Goal: Transaction & Acquisition: Download file/media

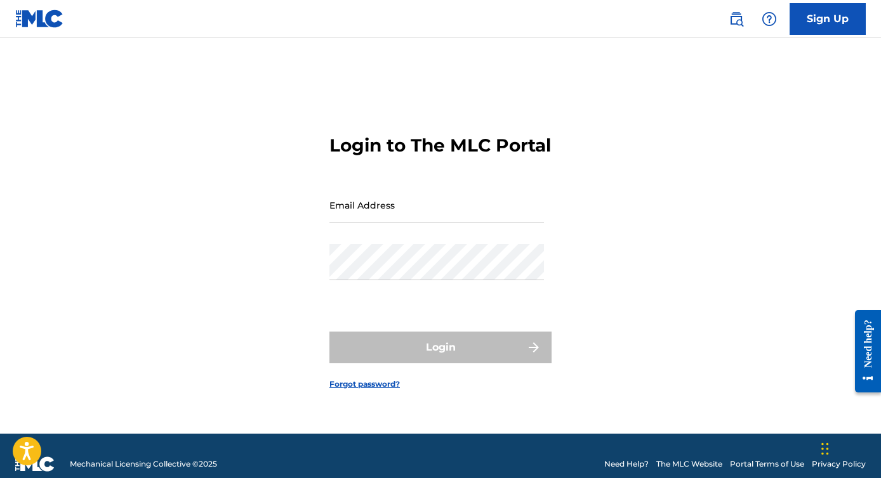
click at [426, 222] on input "Email Address" at bounding box center [436, 205] width 214 height 36
type input "[EMAIL_ADDRESS][DOMAIN_NAME]"
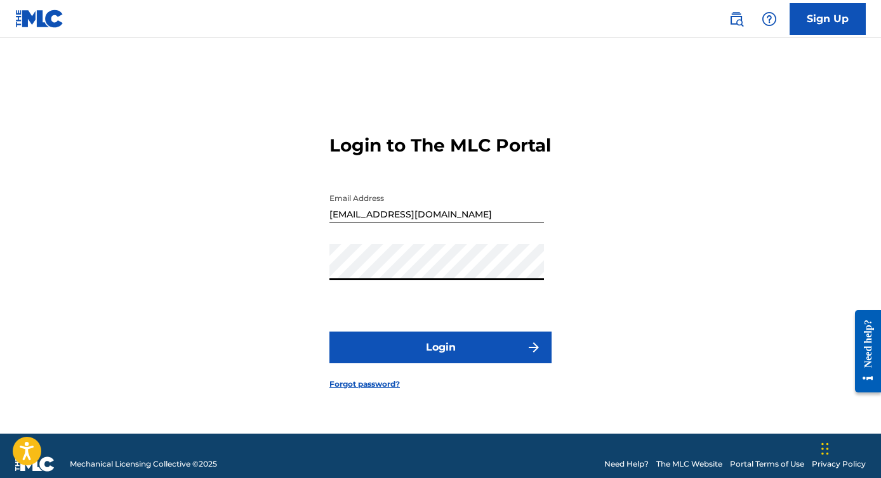
click at [434, 357] on button "Login" at bounding box center [440, 348] width 222 height 32
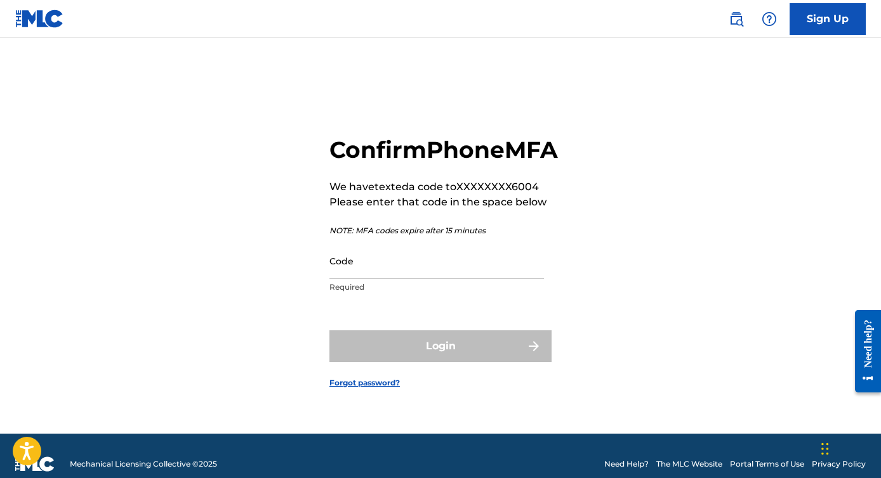
click at [428, 279] on input "Code" at bounding box center [436, 261] width 214 height 36
paste input "569398"
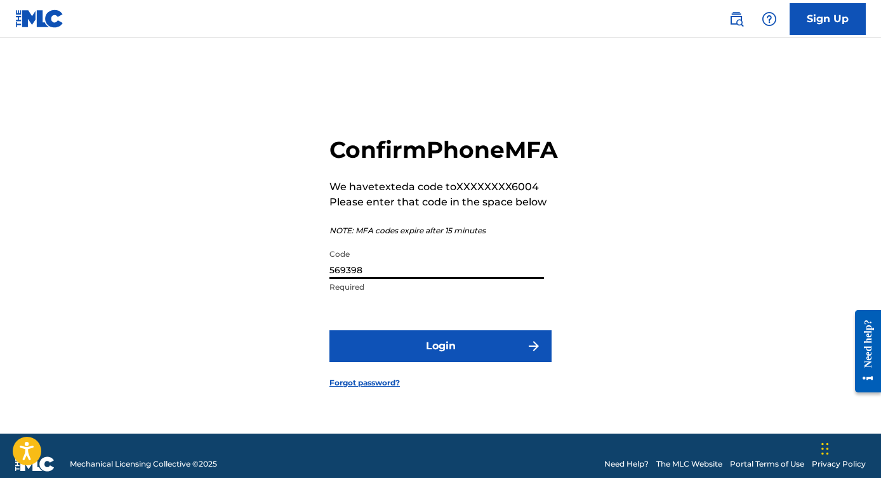
type input "569398"
click at [439, 362] on button "Login" at bounding box center [440, 347] width 222 height 32
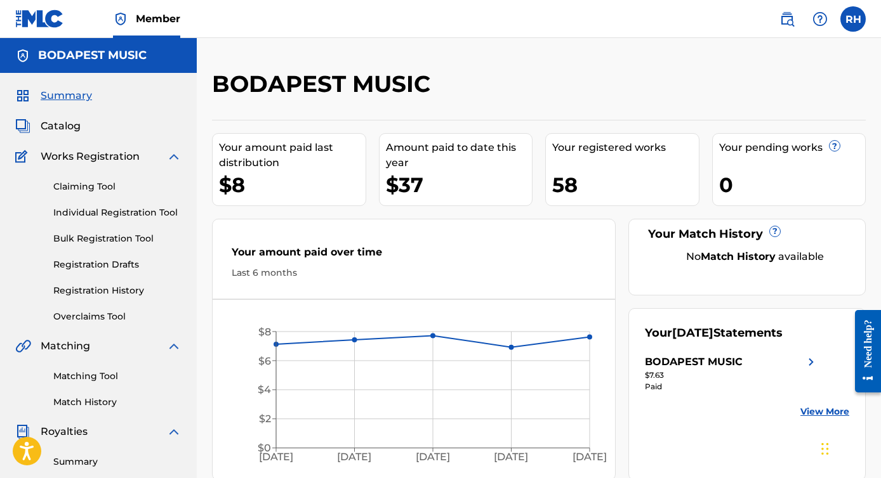
click at [687, 365] on div "BODAPEST MUSIC" at bounding box center [694, 362] width 98 height 15
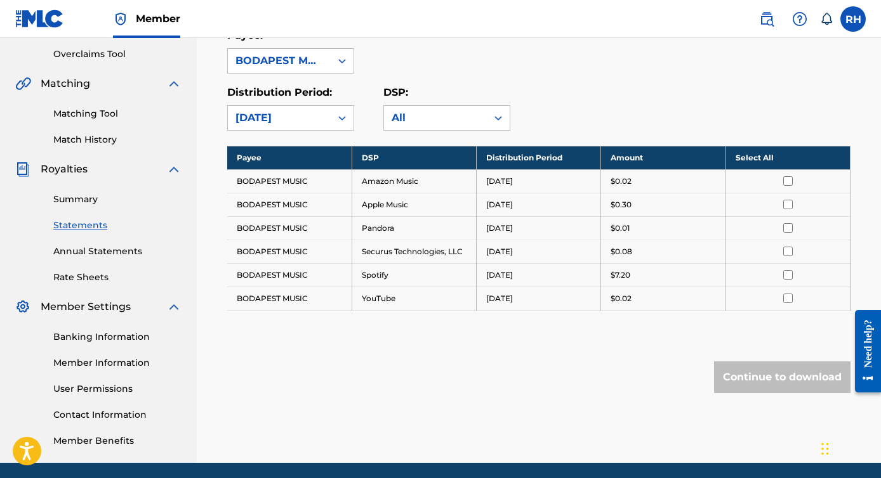
scroll to position [265, 0]
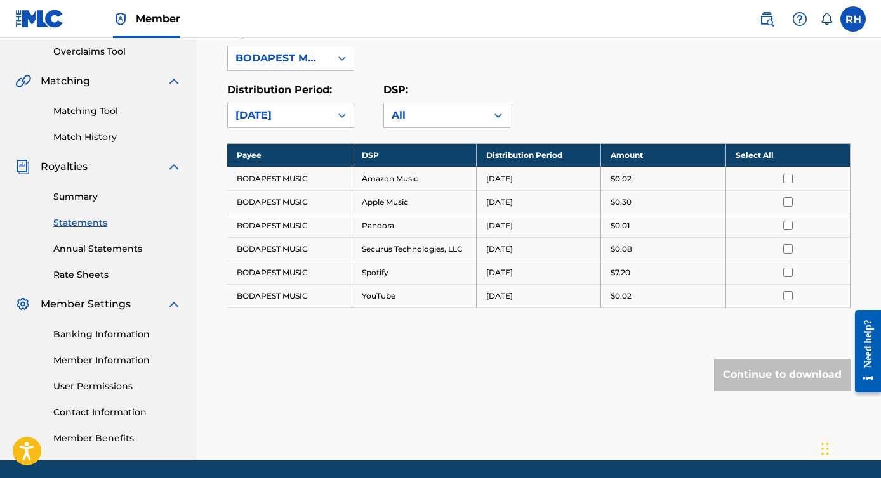
click at [766, 153] on th "Select All" at bounding box center [787, 154] width 124 height 23
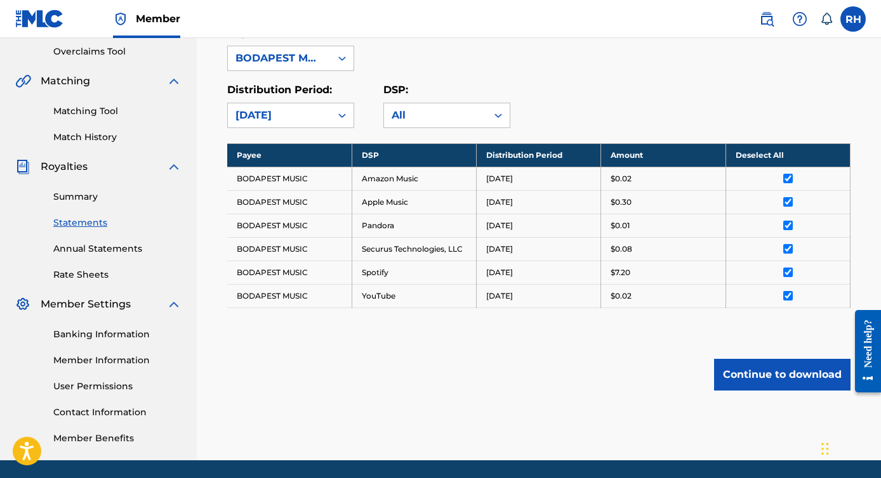
click at [796, 371] on button "Continue to download" at bounding box center [782, 375] width 136 height 32
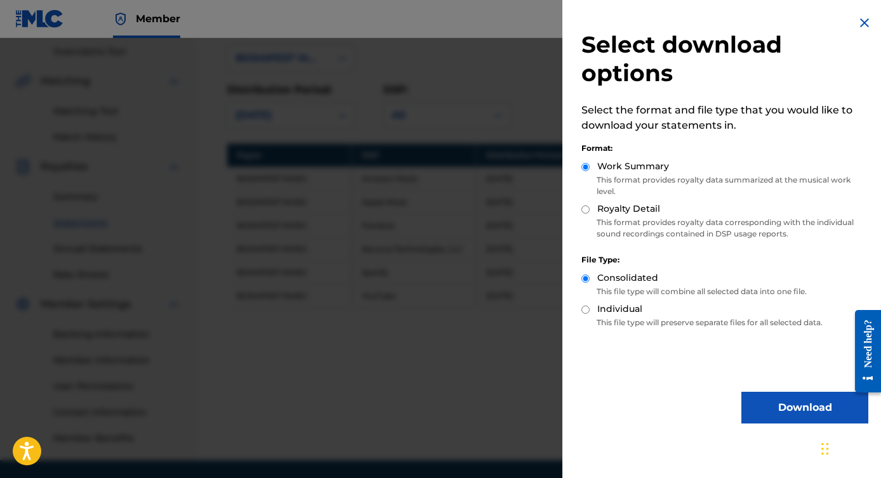
click at [583, 211] on input "Royalty Detail" at bounding box center [585, 210] width 8 height 8
radio input "true"
click at [792, 406] on button "Download" at bounding box center [804, 408] width 127 height 32
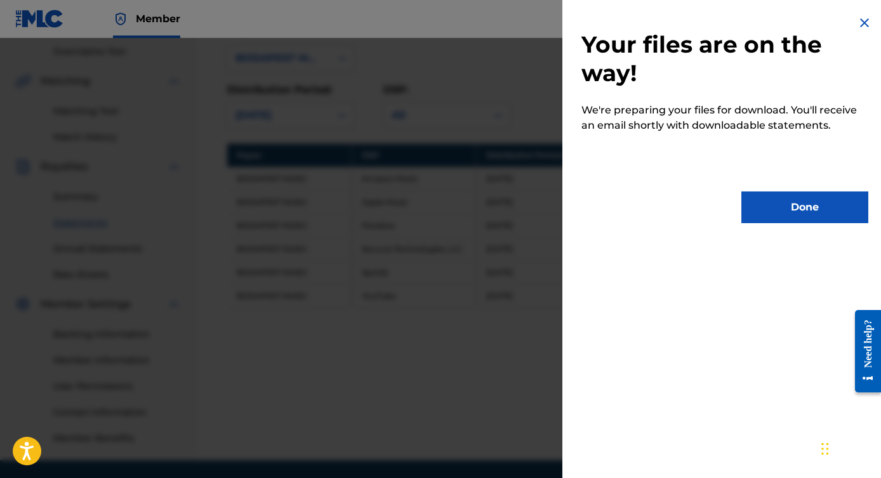
click at [795, 203] on button "Done" at bounding box center [804, 208] width 127 height 32
